Goal: Task Accomplishment & Management: Manage account settings

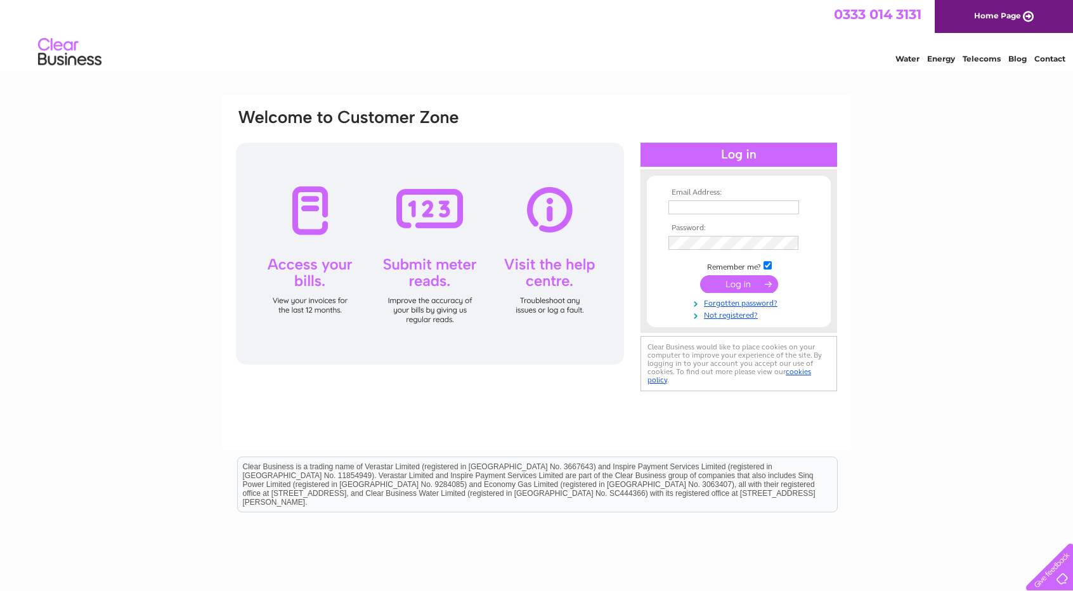
click at [765, 202] on input "text" at bounding box center [733, 207] width 131 height 14
type input "ltd.goldenboat@gmail.com"
click at [971, 165] on div "Email Address: ltd.goldenboat@gmail.com Password: Forgotten password?" at bounding box center [536, 381] width 1073 height 572
drag, startPoint x: 972, startPoint y: 152, endPoint x: 972, endPoint y: 142, distance: 9.5
click at [971, 138] on div "Email Address: ltd.goldenboat@gmail.com Password: Forgotten password?" at bounding box center [536, 381] width 1073 height 572
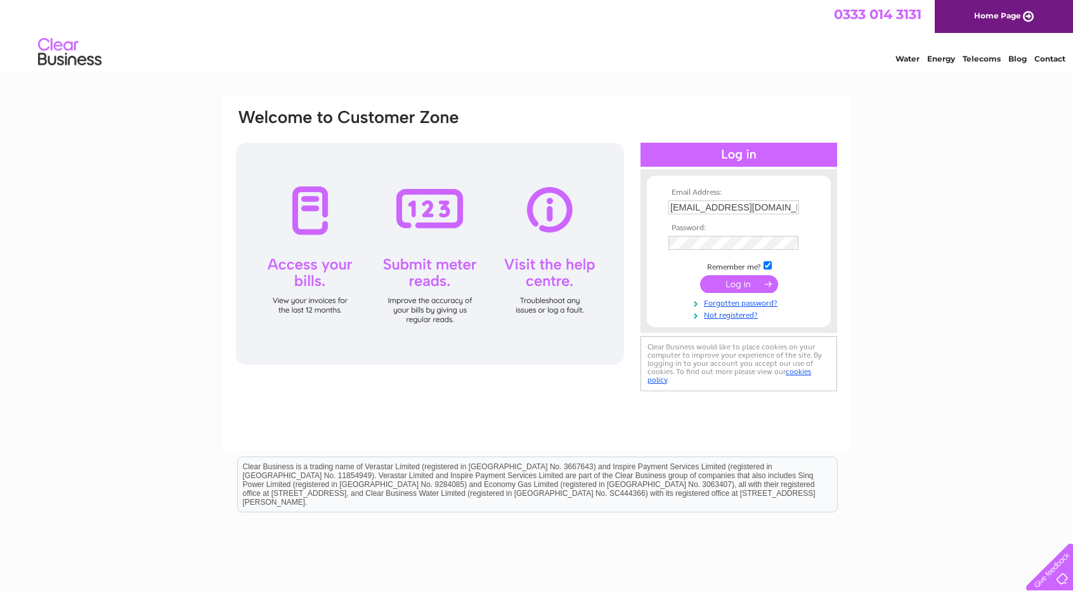
drag, startPoint x: 976, startPoint y: 155, endPoint x: 973, endPoint y: 147, distance: 8.2
click at [975, 145] on div "Email Address: ltd.goldenboat@gmail.com Password: Forgotten password?" at bounding box center [536, 381] width 1073 height 572
click at [739, 285] on input "submit" at bounding box center [739, 286] width 78 height 18
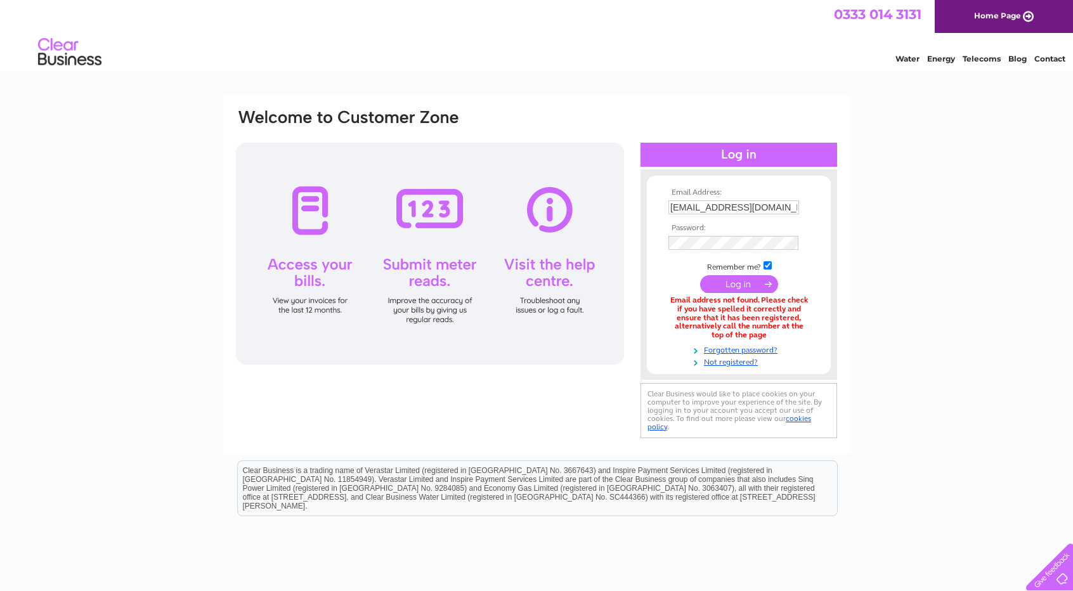
click at [902, 187] on div "Email Address: [EMAIL_ADDRESS][DOMAIN_NAME] Password: Forgotten password?" at bounding box center [536, 383] width 1073 height 576
drag, startPoint x: 928, startPoint y: 166, endPoint x: 909, endPoint y: 156, distance: 21.6
click at [924, 152] on div "Email Address: [EMAIL_ADDRESS][DOMAIN_NAME] Password: Forgotten password?" at bounding box center [536, 383] width 1073 height 576
click at [726, 200] on td "[EMAIL_ADDRESS][DOMAIN_NAME]" at bounding box center [738, 207] width 147 height 20
click at [729, 205] on input "[EMAIL_ADDRESS][DOMAIN_NAME]" at bounding box center [733, 207] width 131 height 14
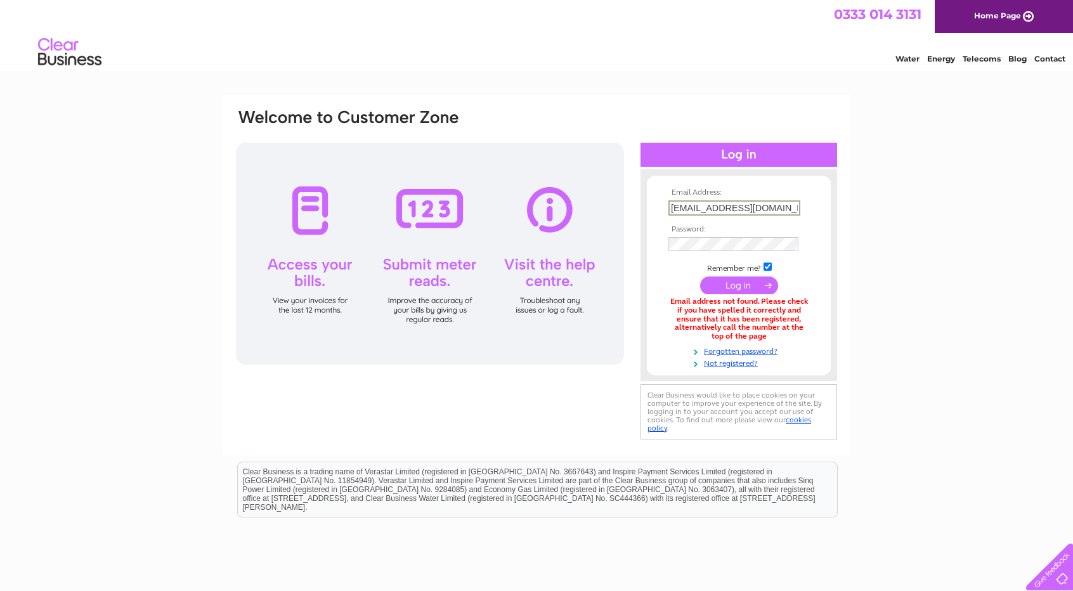
click at [729, 205] on input "[EMAIL_ADDRESS][DOMAIN_NAME]" at bounding box center [734, 207] width 132 height 15
type input "[EMAIL_ADDRESS][DOMAIN_NAME]"
click at [734, 290] on input "submit" at bounding box center [739, 286] width 78 height 18
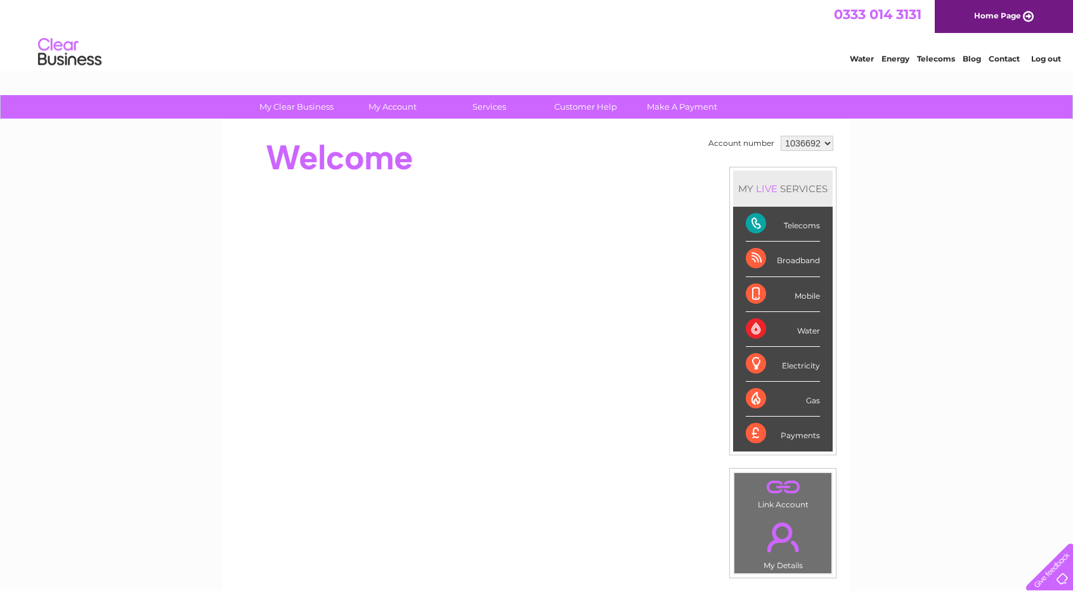
click at [917, 165] on div "My Clear Business Login Details My Details My Preferences Link Account My Accou…" at bounding box center [536, 451] width 1073 height 713
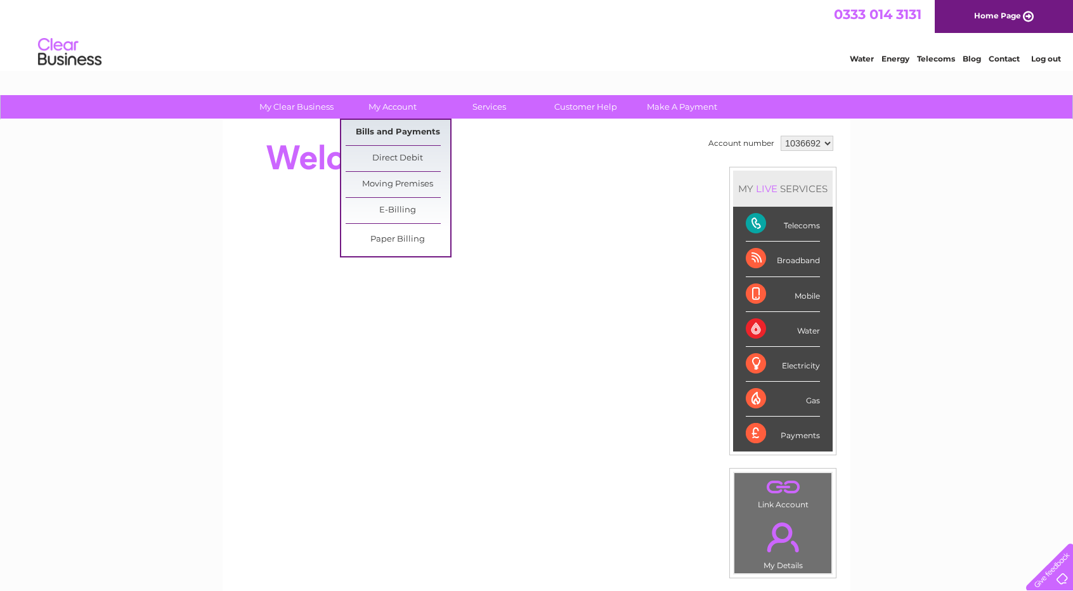
click at [395, 130] on link "Bills and Payments" at bounding box center [397, 132] width 105 height 25
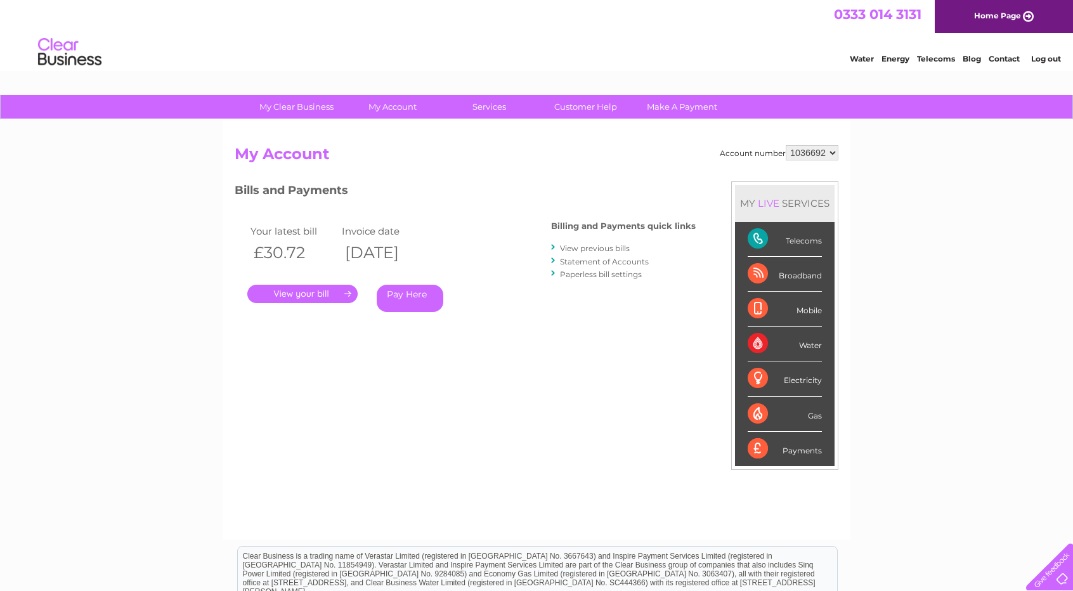
click at [605, 247] on link "View previous bills" at bounding box center [595, 248] width 70 height 10
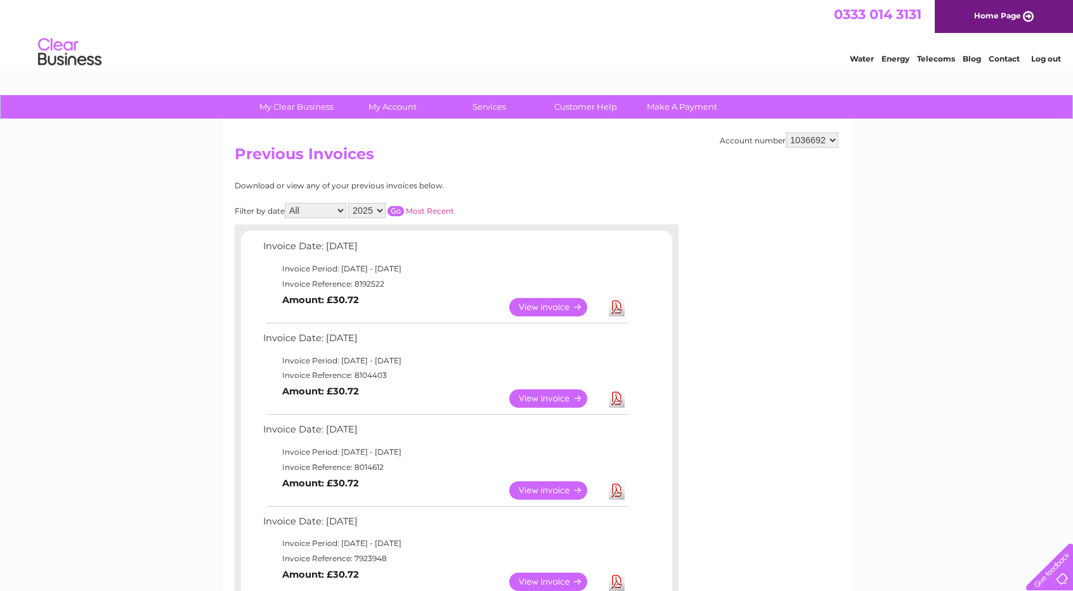
click at [548, 307] on link "View" at bounding box center [555, 307] width 93 height 18
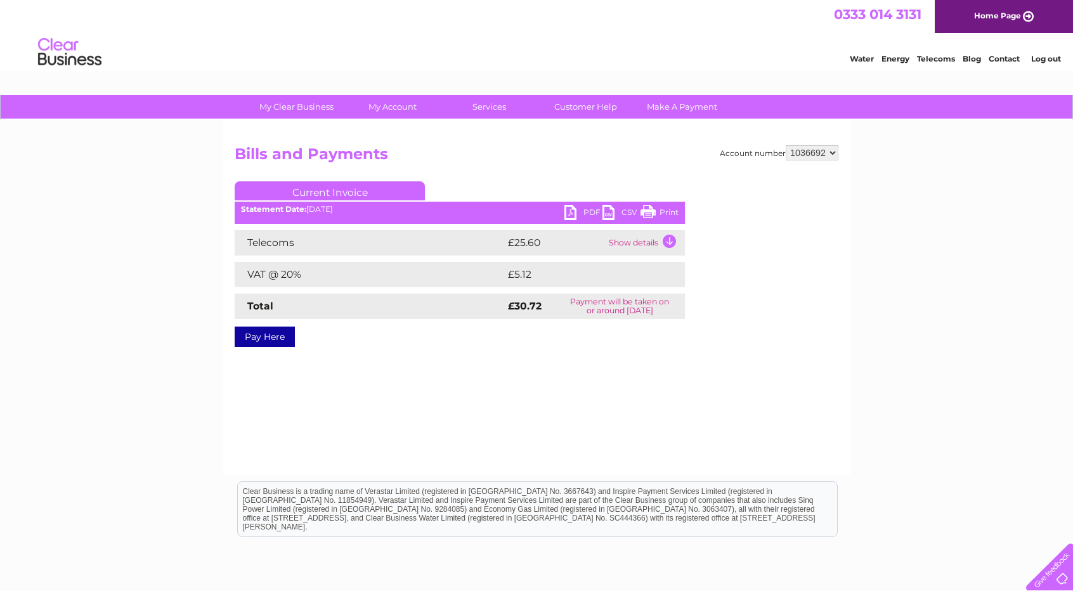
click at [668, 235] on td "Show details" at bounding box center [644, 242] width 79 height 25
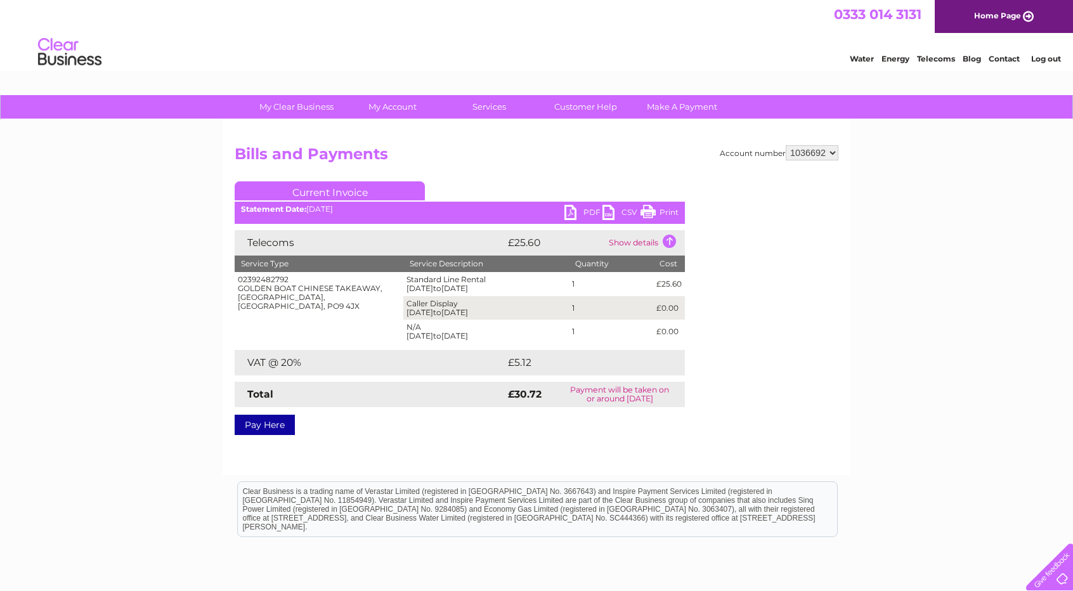
click at [166, 274] on div "My Clear Business Login Details My Details My Preferences Link Account My Accou…" at bounding box center [536, 393] width 1073 height 597
drag, startPoint x: 158, startPoint y: 274, endPoint x: 154, endPoint y: 254, distance: 20.8
click at [154, 254] on div "My Clear Business Login Details My Details My Preferences Link Account My Accou…" at bounding box center [536, 393] width 1073 height 597
drag, startPoint x: 155, startPoint y: 258, endPoint x: 155, endPoint y: 247, distance: 10.8
click at [155, 247] on div "My Clear Business Login Details My Details My Preferences Link Account My Accou…" at bounding box center [536, 393] width 1073 height 597
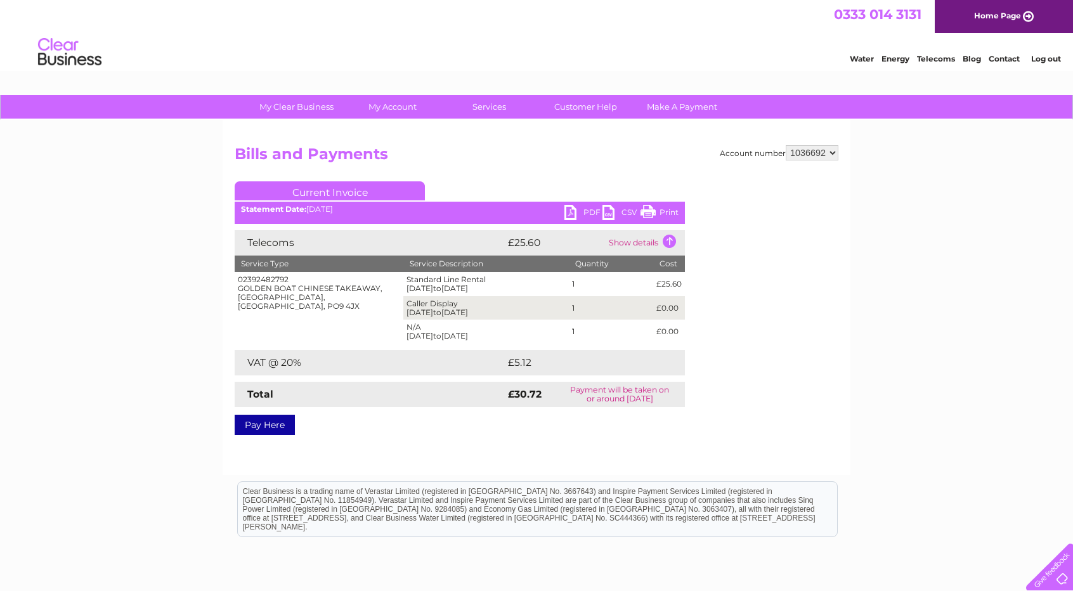
drag, startPoint x: 155, startPoint y: 251, endPoint x: 155, endPoint y: 244, distance: 7.0
click at [155, 244] on div "My Clear Business Login Details My Details My Preferences Link Account My Accou…" at bounding box center [536, 393] width 1073 height 597
drag, startPoint x: 155, startPoint y: 250, endPoint x: 153, endPoint y: 243, distance: 7.7
click at [153, 243] on div "My Clear Business Login Details My Details My Preferences Link Account My Accou…" at bounding box center [536, 393] width 1073 height 597
click at [153, 247] on div "My Clear Business Login Details My Details My Preferences Link Account My Accou…" at bounding box center [536, 393] width 1073 height 597
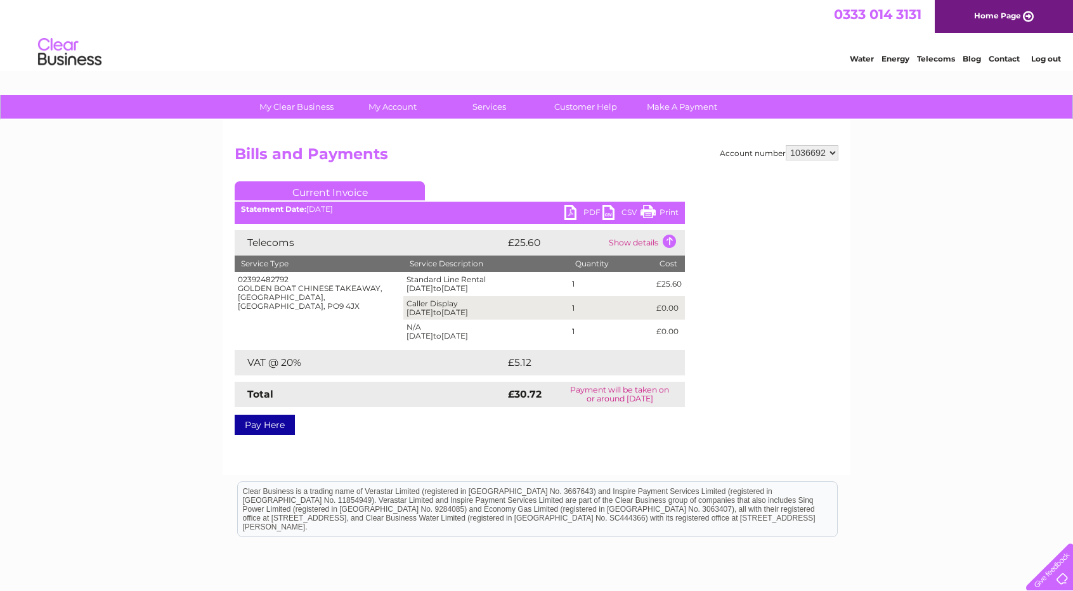
click at [134, 250] on div "My Clear Business Login Details My Details My Preferences Link Account My Accou…" at bounding box center [536, 393] width 1073 height 597
drag, startPoint x: 133, startPoint y: 250, endPoint x: 127, endPoint y: 219, distance: 31.1
click at [127, 219] on div "My Clear Business Login Details My Details My Preferences Link Account My Accou…" at bounding box center [536, 393] width 1073 height 597
drag, startPoint x: 126, startPoint y: 234, endPoint x: 124, endPoint y: 224, distance: 10.3
click at [124, 224] on div "My Clear Business Login Details My Details My Preferences Link Account My Accou…" at bounding box center [536, 393] width 1073 height 597
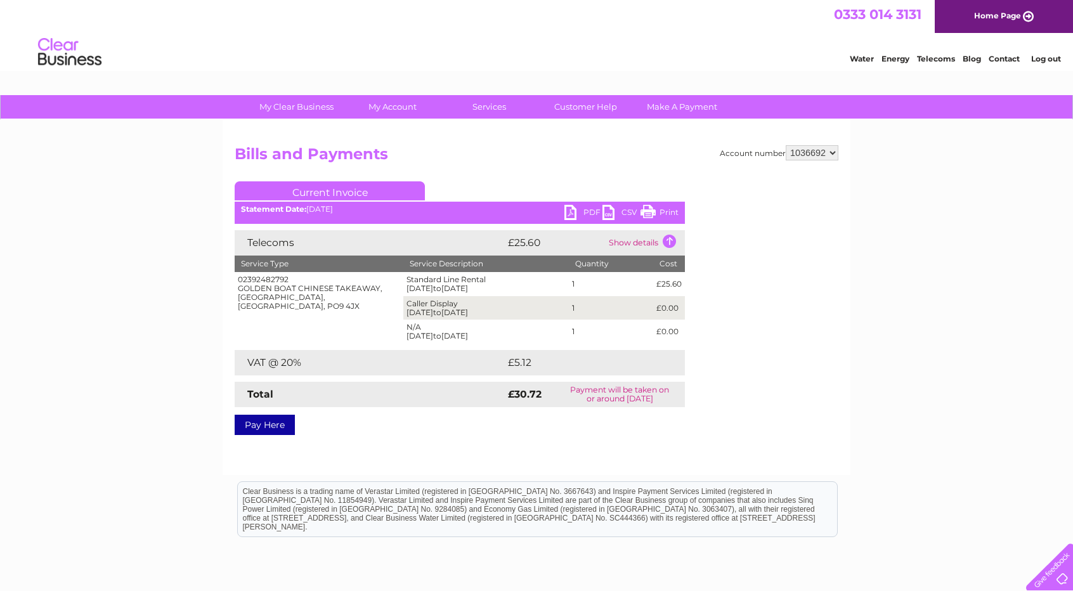
drag, startPoint x: 125, startPoint y: 233, endPoint x: 121, endPoint y: 226, distance: 7.4
click at [121, 226] on div "My Clear Business Login Details My Details My Preferences Link Account My Accou…" at bounding box center [536, 393] width 1073 height 597
drag, startPoint x: 121, startPoint y: 242, endPoint x: 120, endPoint y: 231, distance: 10.8
click at [120, 231] on div "My Clear Business Login Details My Details My Preferences Link Account My Accou…" at bounding box center [536, 393] width 1073 height 597
drag, startPoint x: 122, startPoint y: 237, endPoint x: 122, endPoint y: 228, distance: 9.5
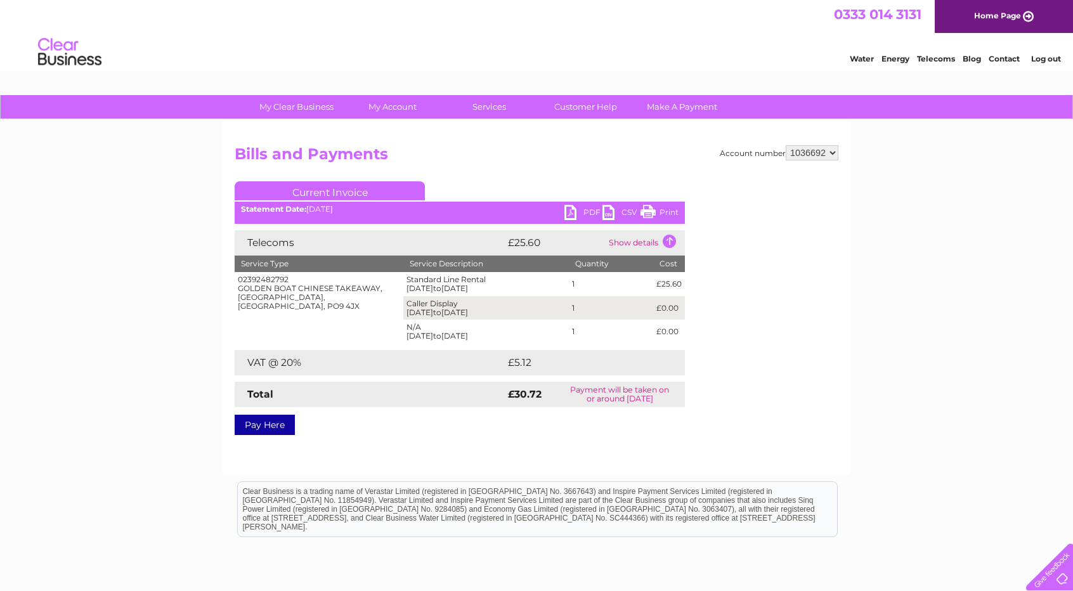
click at [122, 228] on div "My Clear Business Login Details My Details My Preferences Link Account My Accou…" at bounding box center [536, 393] width 1073 height 597
drag, startPoint x: 124, startPoint y: 239, endPoint x: 124, endPoint y: 227, distance: 12.0
click at [124, 227] on div "My Clear Business Login Details My Details My Preferences Link Account My Accou…" at bounding box center [536, 393] width 1073 height 597
drag, startPoint x: 128, startPoint y: 236, endPoint x: 128, endPoint y: 229, distance: 7.0
click at [128, 229] on div "My Clear Business Login Details My Details My Preferences Link Account My Accou…" at bounding box center [536, 393] width 1073 height 597
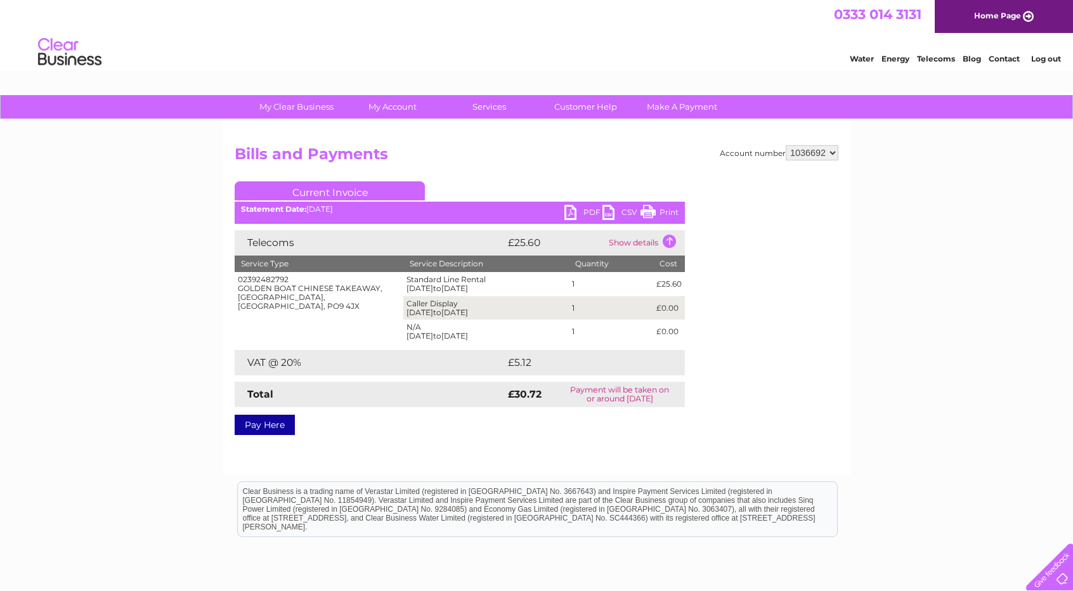
drag, startPoint x: 129, startPoint y: 236, endPoint x: 129, endPoint y: 229, distance: 7.6
click at [129, 229] on div "My Clear Business Login Details My Details My Preferences Link Account My Accou…" at bounding box center [536, 393] width 1073 height 597
drag, startPoint x: 129, startPoint y: 236, endPoint x: 128, endPoint y: 229, distance: 7.1
click at [128, 229] on div "My Clear Business Login Details My Details My Preferences Link Account My Accou…" at bounding box center [536, 393] width 1073 height 597
click at [127, 232] on div "My Clear Business Login Details My Details My Preferences Link Account My Accou…" at bounding box center [536, 393] width 1073 height 597
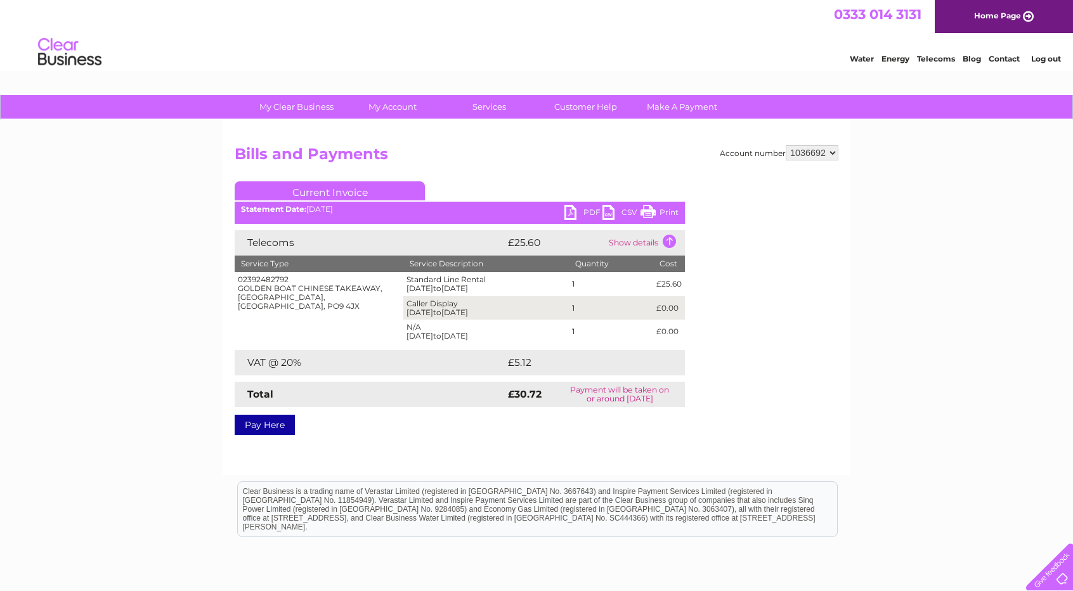
click at [127, 236] on div "My Clear Business Login Details My Details My Preferences Link Account My Accou…" at bounding box center [536, 393] width 1073 height 597
click at [126, 231] on div "My Clear Business Login Details My Details My Preferences Link Account My Accou…" at bounding box center [536, 393] width 1073 height 597
click at [704, 44] on div "Water Energy Telecoms Blog Contact Log out" at bounding box center [536, 53] width 1073 height 41
drag, startPoint x: 645, startPoint y: 53, endPoint x: 629, endPoint y: 46, distance: 17.7
click at [615, 45] on div "Water Energy Telecoms Blog Contact Log out" at bounding box center [536, 53] width 1073 height 41
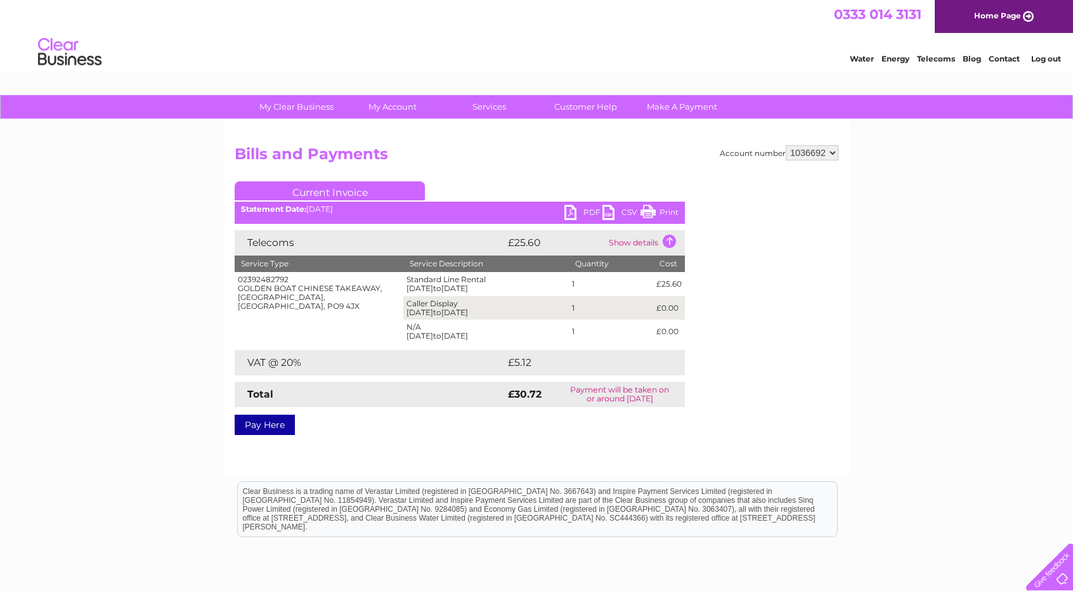
drag, startPoint x: 683, startPoint y: 47, endPoint x: 656, endPoint y: 46, distance: 27.3
click at [653, 46] on div "Water Energy Telecoms Blog Contact Log out" at bounding box center [536, 53] width 1073 height 41
drag, startPoint x: 680, startPoint y: 49, endPoint x: 661, endPoint y: 46, distance: 19.2
click at [659, 46] on div "Water Energy Telecoms Blog Contact Log out" at bounding box center [536, 53] width 1073 height 41
drag, startPoint x: 680, startPoint y: 48, endPoint x: 667, endPoint y: 48, distance: 12.7
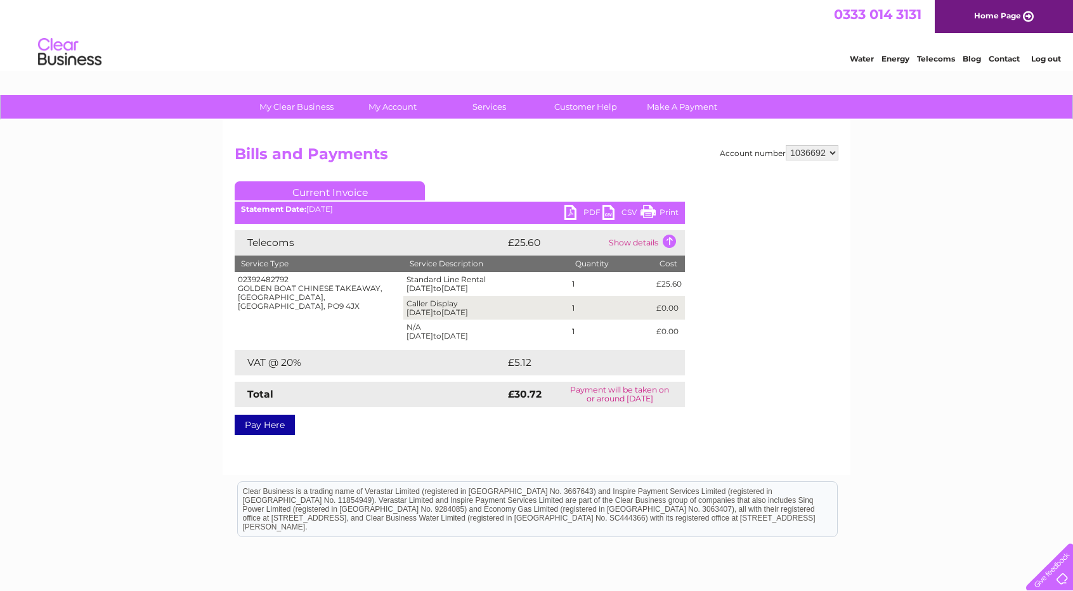
click at [666, 48] on div "Water Energy Telecoms Blog Contact Log out" at bounding box center [536, 53] width 1073 height 41
click at [674, 48] on div "Water Energy Telecoms Blog Contact Log out" at bounding box center [536, 53] width 1073 height 41
drag, startPoint x: 689, startPoint y: 49, endPoint x: 682, endPoint y: 46, distance: 7.4
click at [682, 46] on div "Water Energy Telecoms Blog Contact Log out" at bounding box center [536, 53] width 1073 height 41
